Goal: Information Seeking & Learning: Learn about a topic

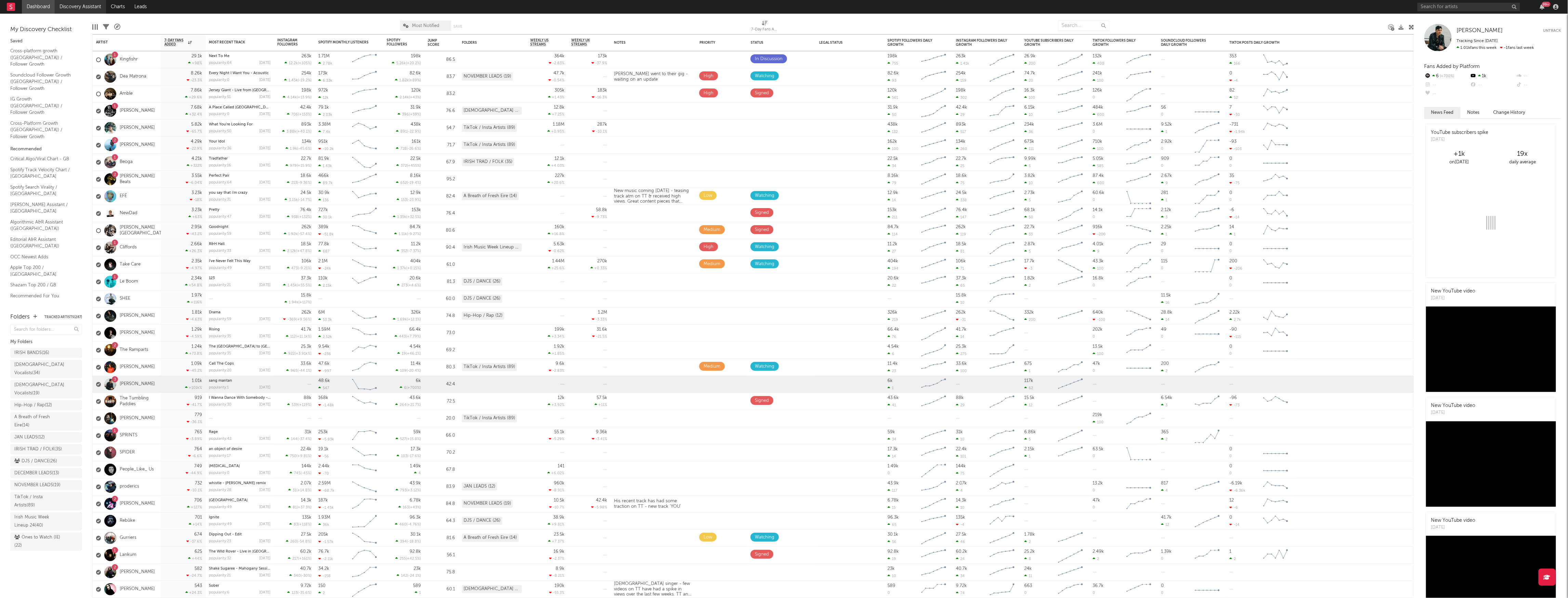
click at [74, 5] on link "Discovery Assistant" at bounding box center [80, 7] width 51 height 13
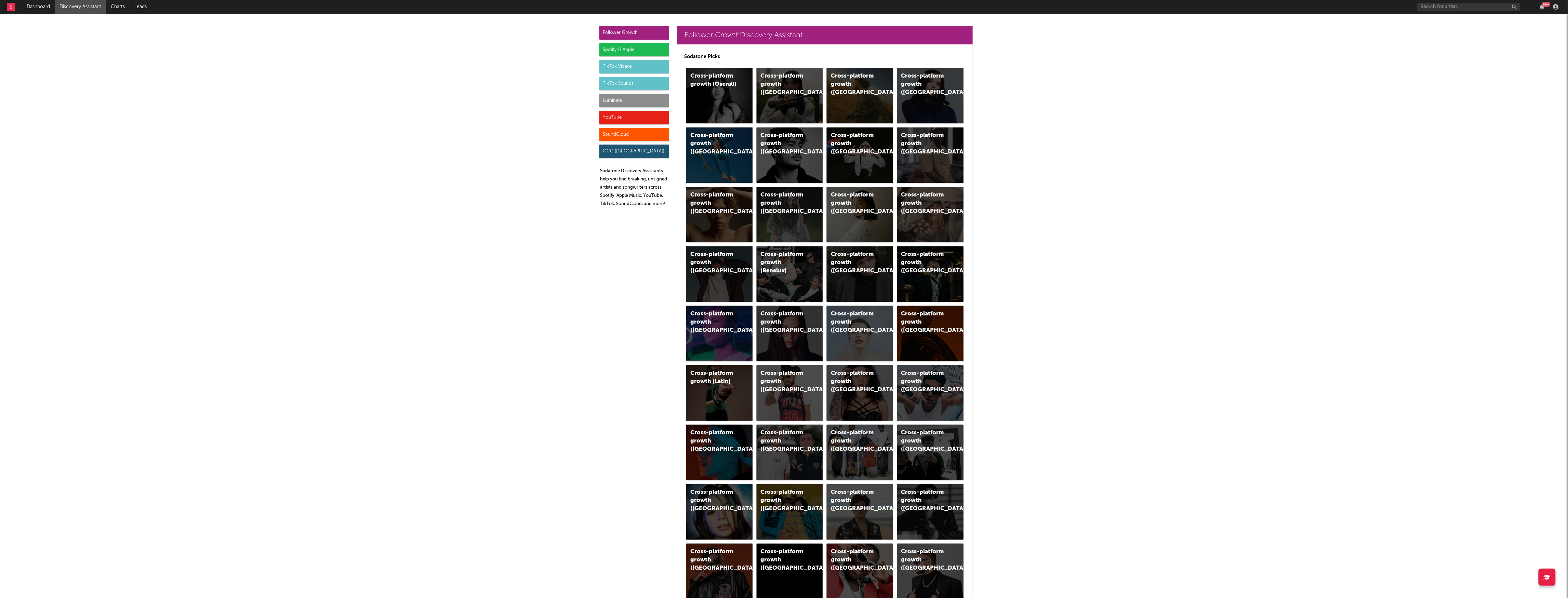
click at [614, 64] on div "TikTok Videos" at bounding box center [634, 66] width 70 height 13
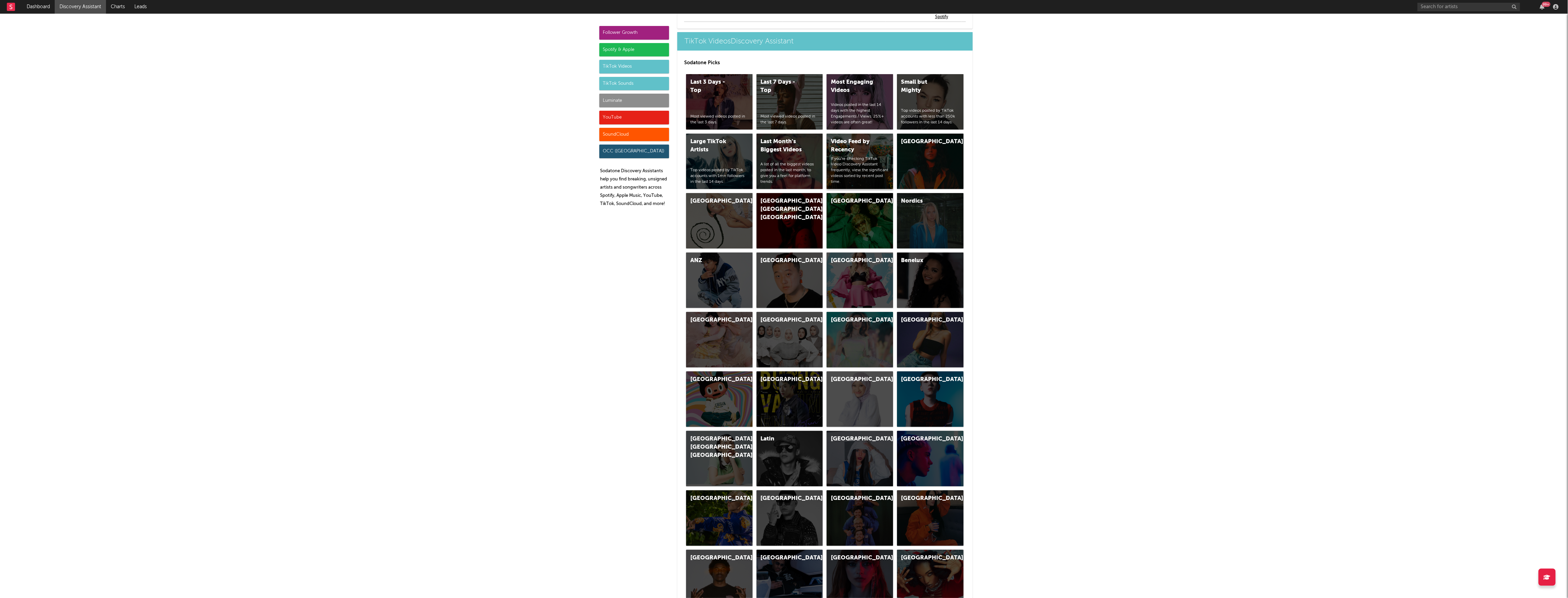
scroll to position [1695, 0]
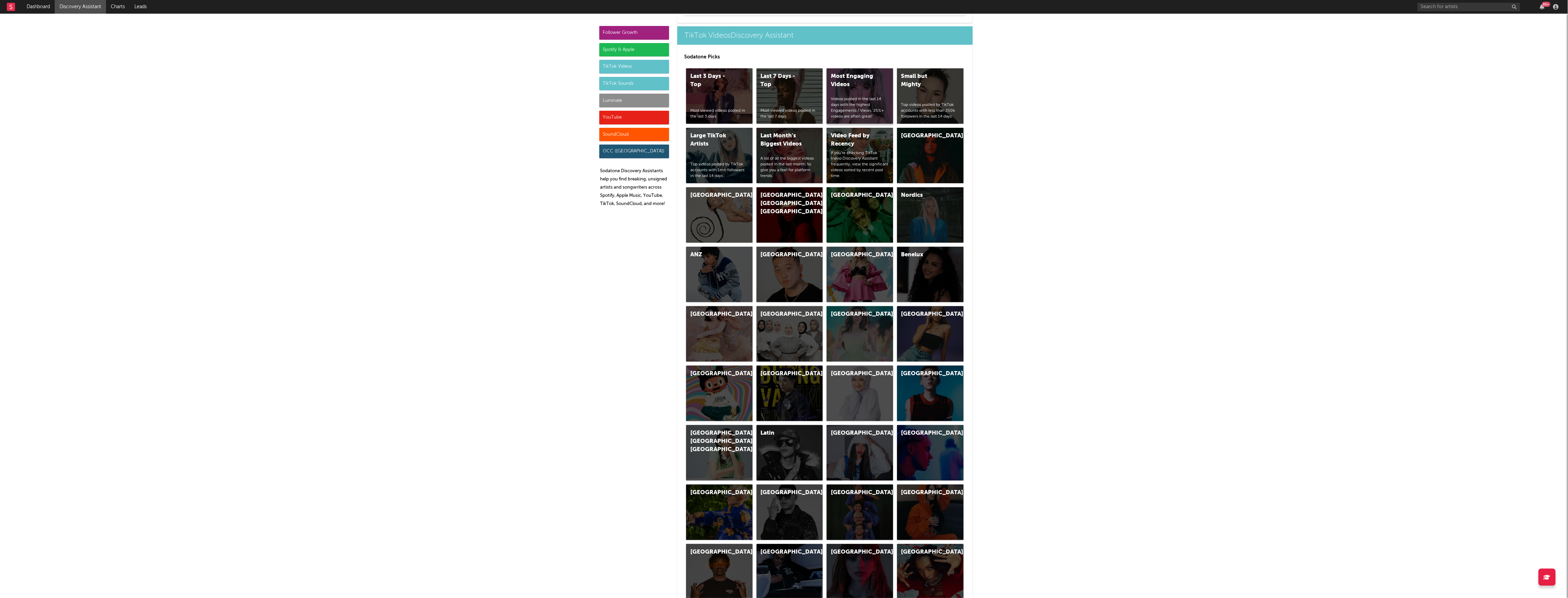
click at [867, 106] on div "Videos posted in the last 14 days with the highest Engagements / Views. 25%+ vi…" at bounding box center [859, 108] width 58 height 23
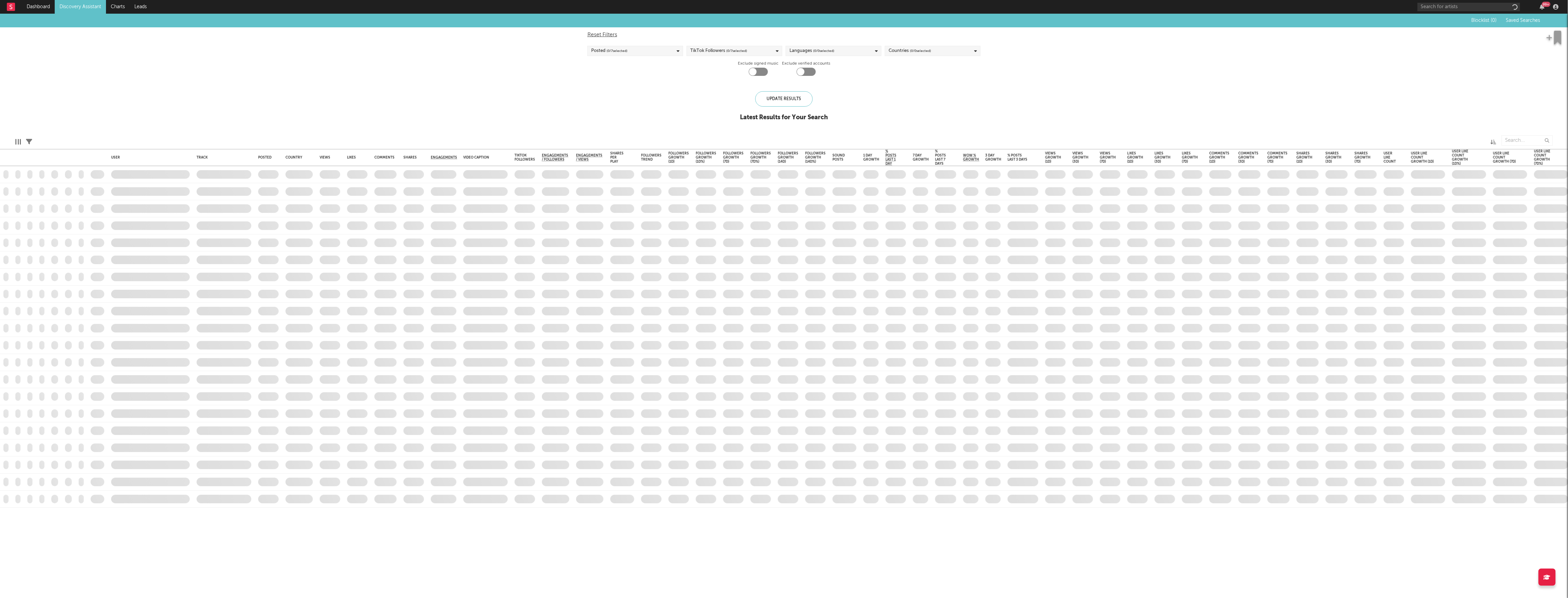
checkbox input "true"
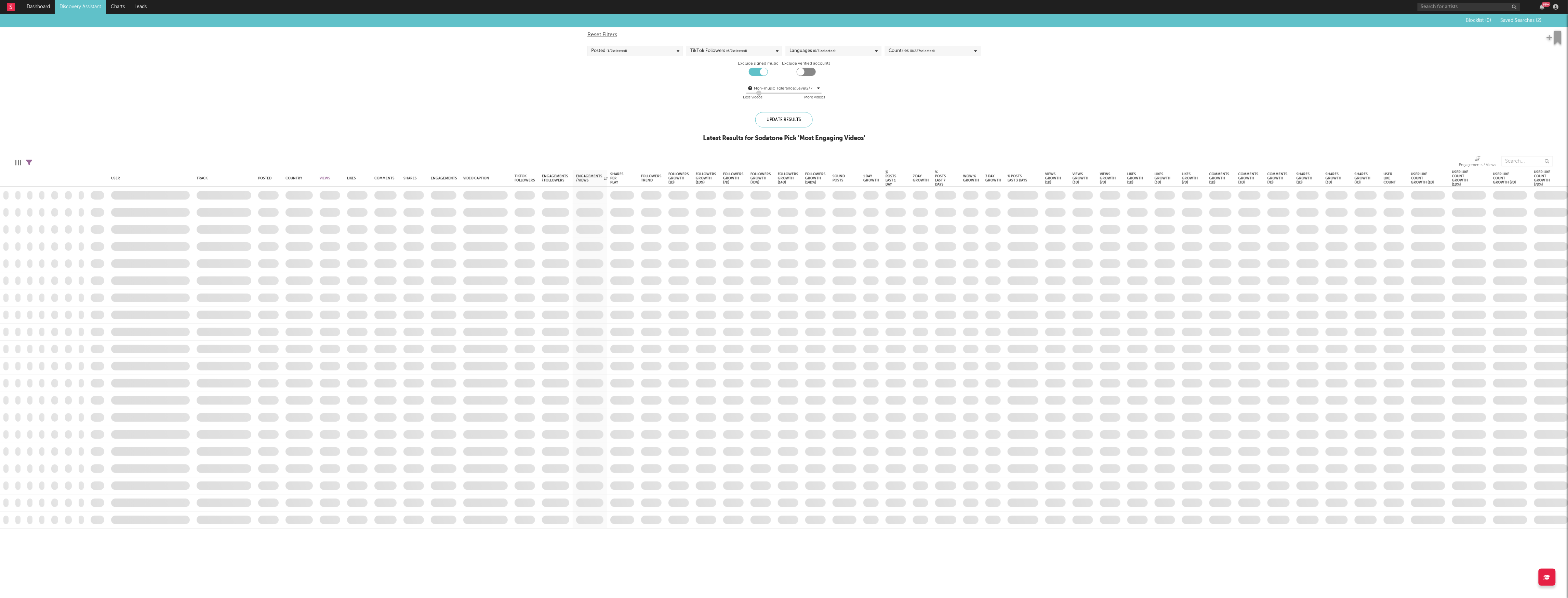
click at [920, 49] on span "( 0 / 227 selected)" at bounding box center [922, 50] width 25 height 8
click at [923, 71] on input "text" at bounding box center [933, 74] width 88 height 10
type input "ire"
click at [886, 103] on div "Côte d'Ivoire Ireland" at bounding box center [933, 93] width 95 height 25
click at [893, 100] on div at bounding box center [891, 97] width 5 height 5
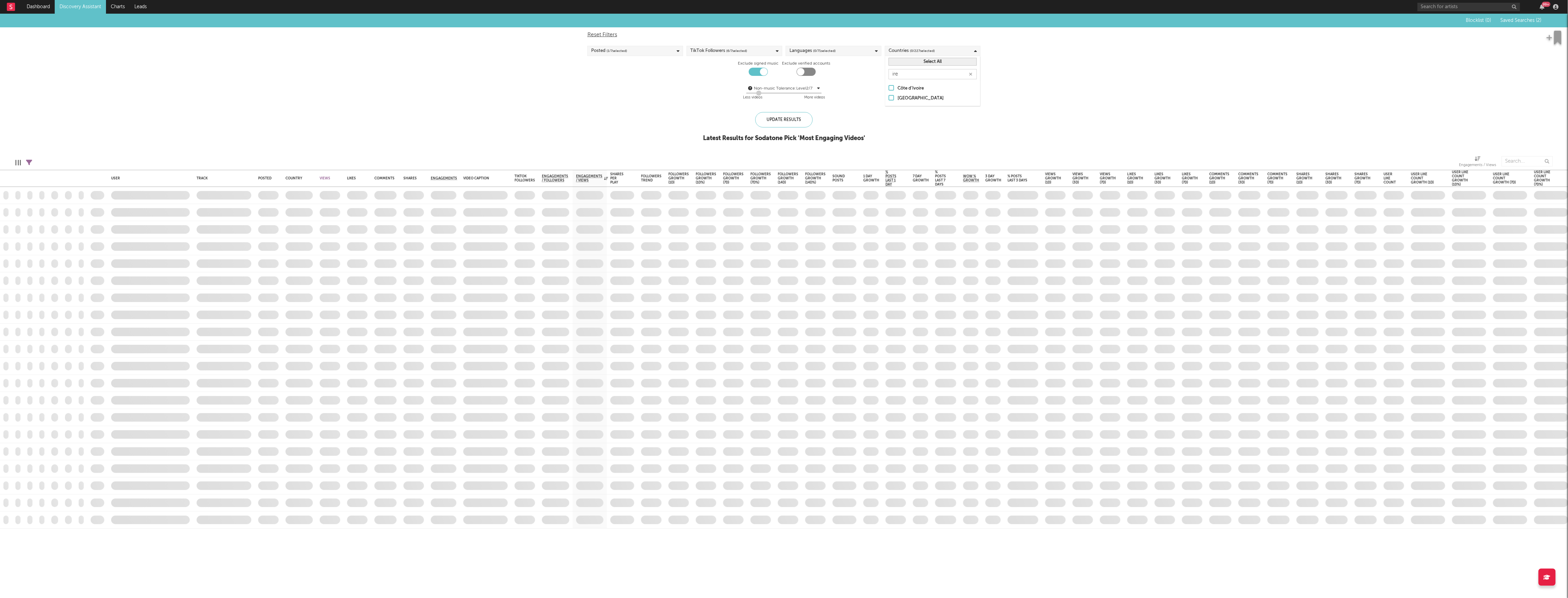
click at [889, 100] on input "[GEOGRAPHIC_DATA]" at bounding box center [889, 98] width 0 height 8
click at [775, 123] on div "Update Results" at bounding box center [784, 119] width 57 height 15
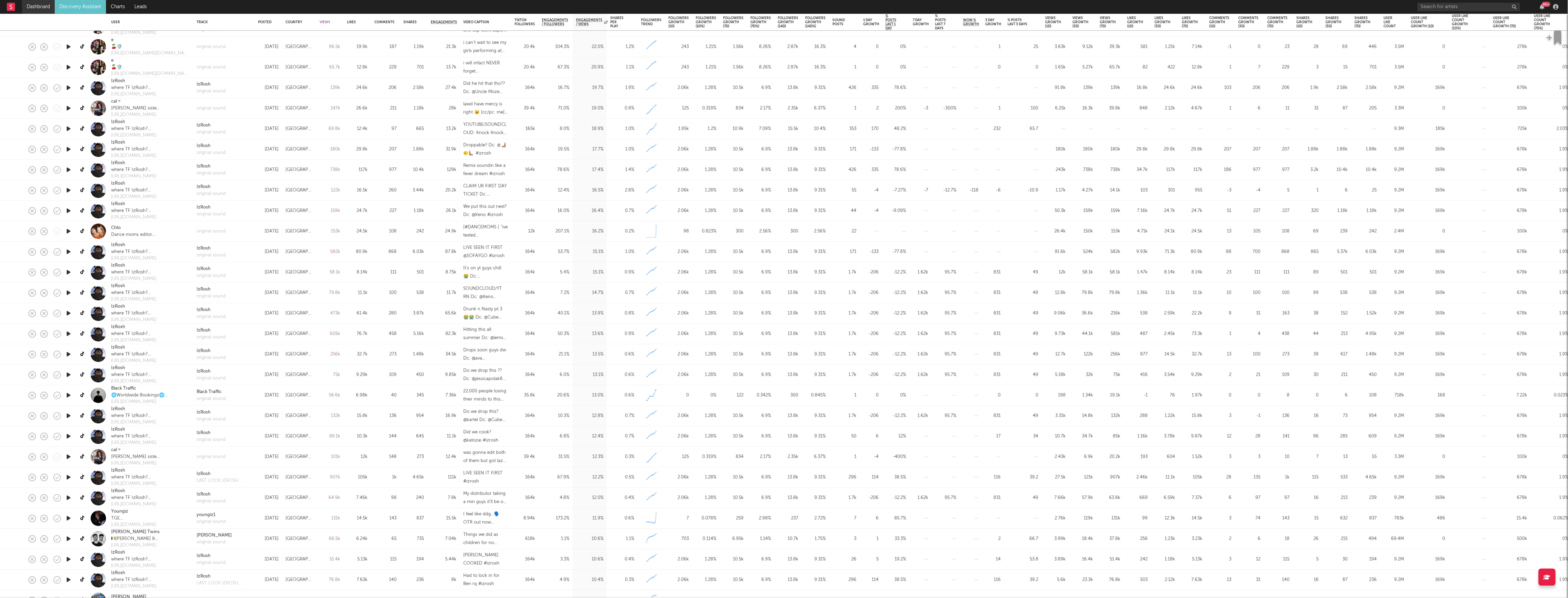
click at [31, 4] on link "Dashboard" at bounding box center [38, 7] width 33 height 13
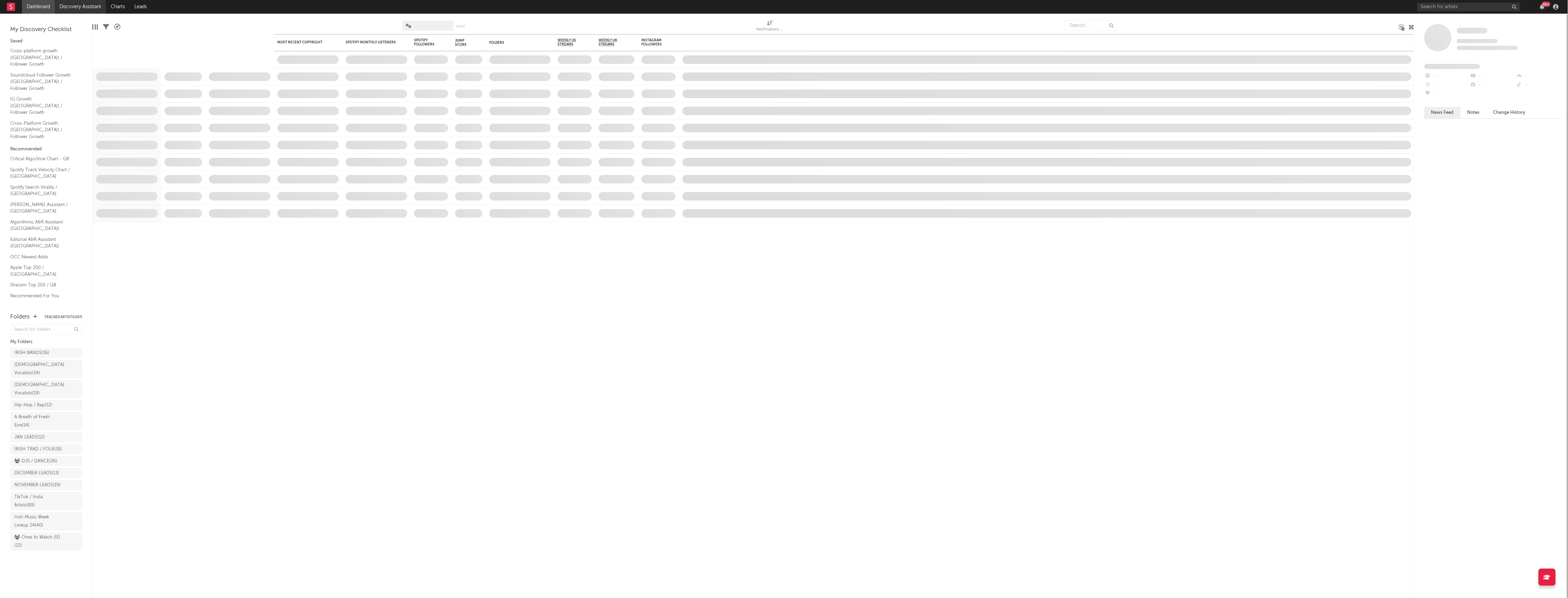
click at [97, 5] on link "Discovery Assistant" at bounding box center [80, 7] width 51 height 13
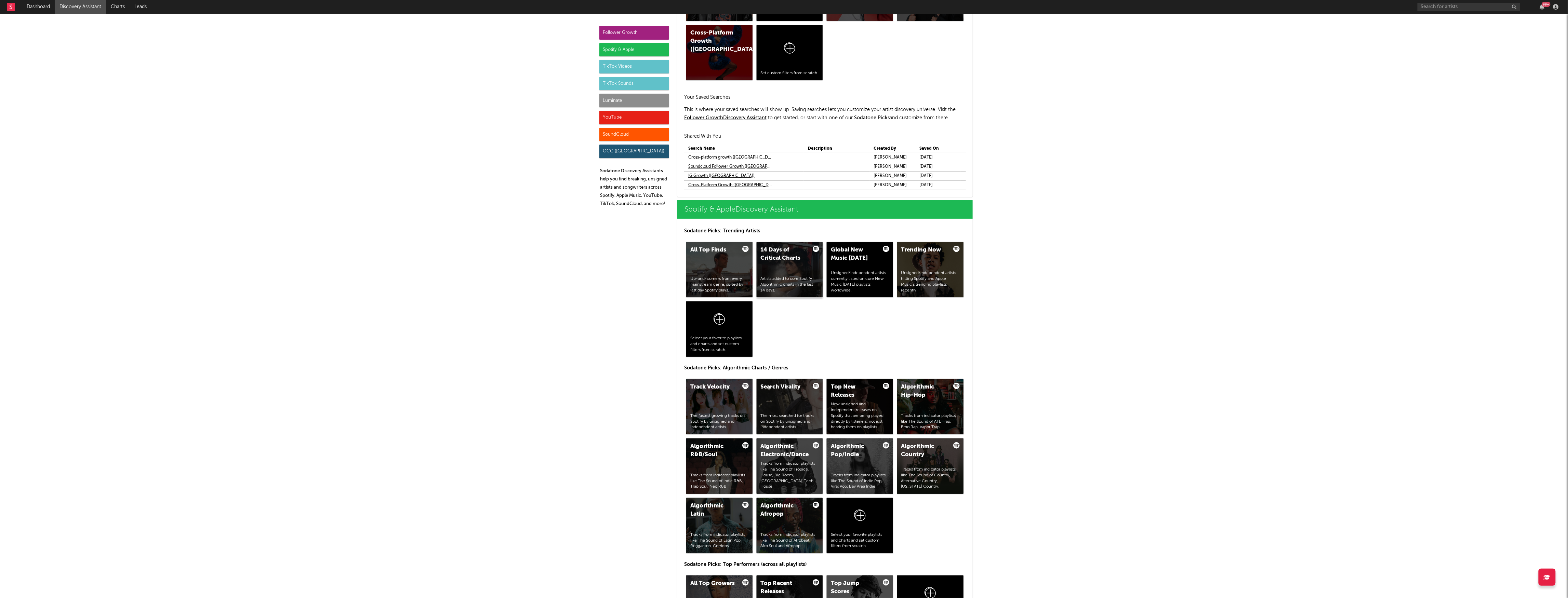
scroll to position [456, 0]
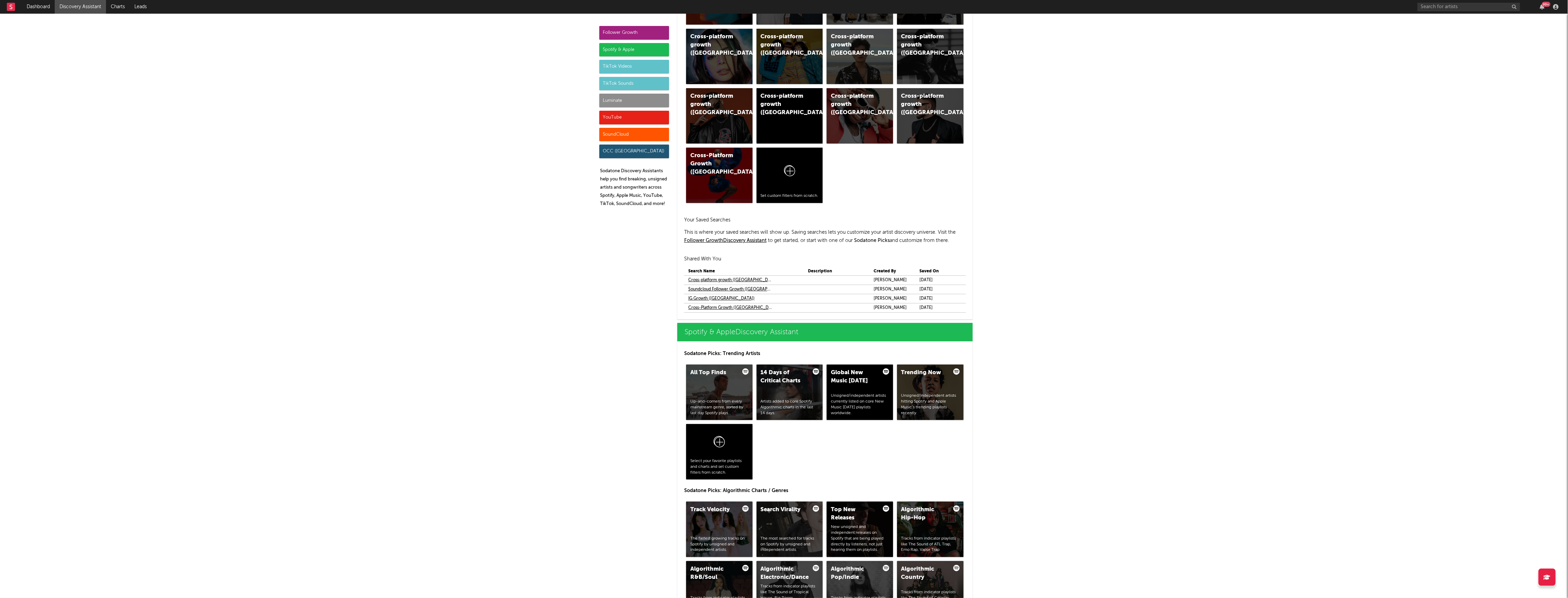
click at [738, 278] on link "Cross-platform growth ([GEOGRAPHIC_DATA])" at bounding box center [730, 280] width 85 height 8
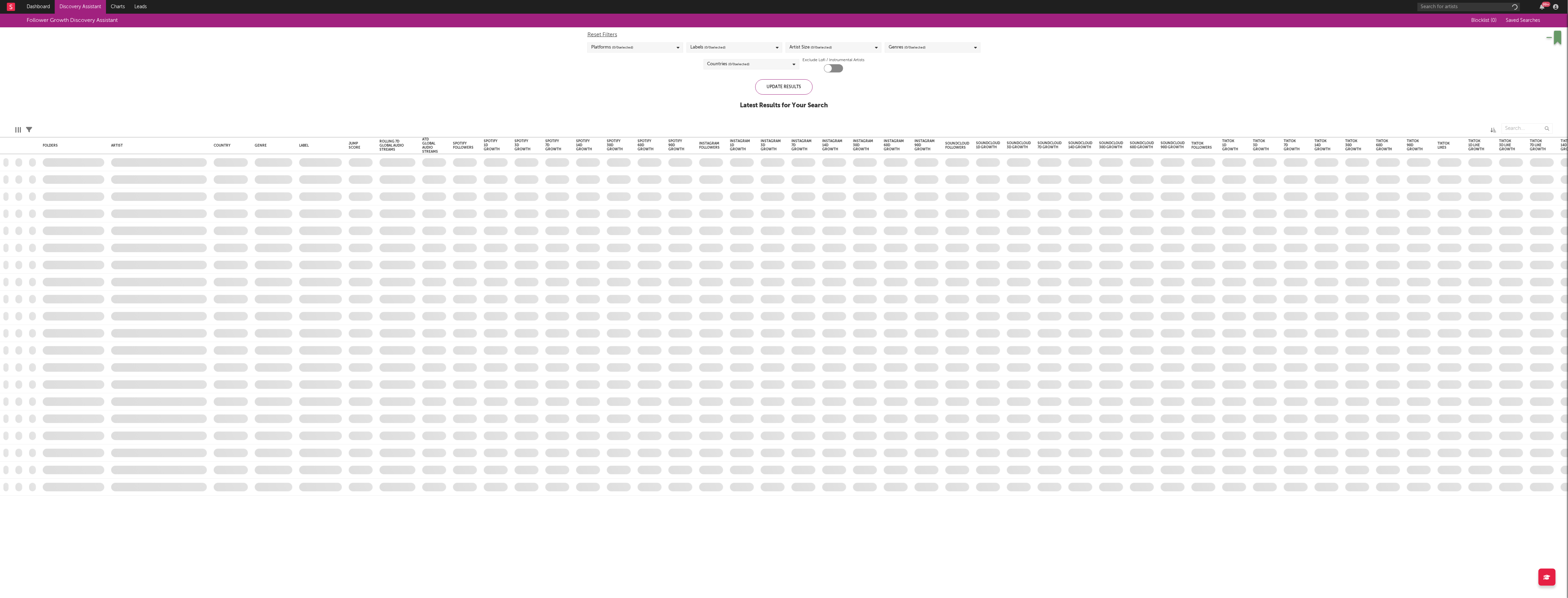
checkbox input "true"
